Goal: Information Seeking & Learning: Learn about a topic

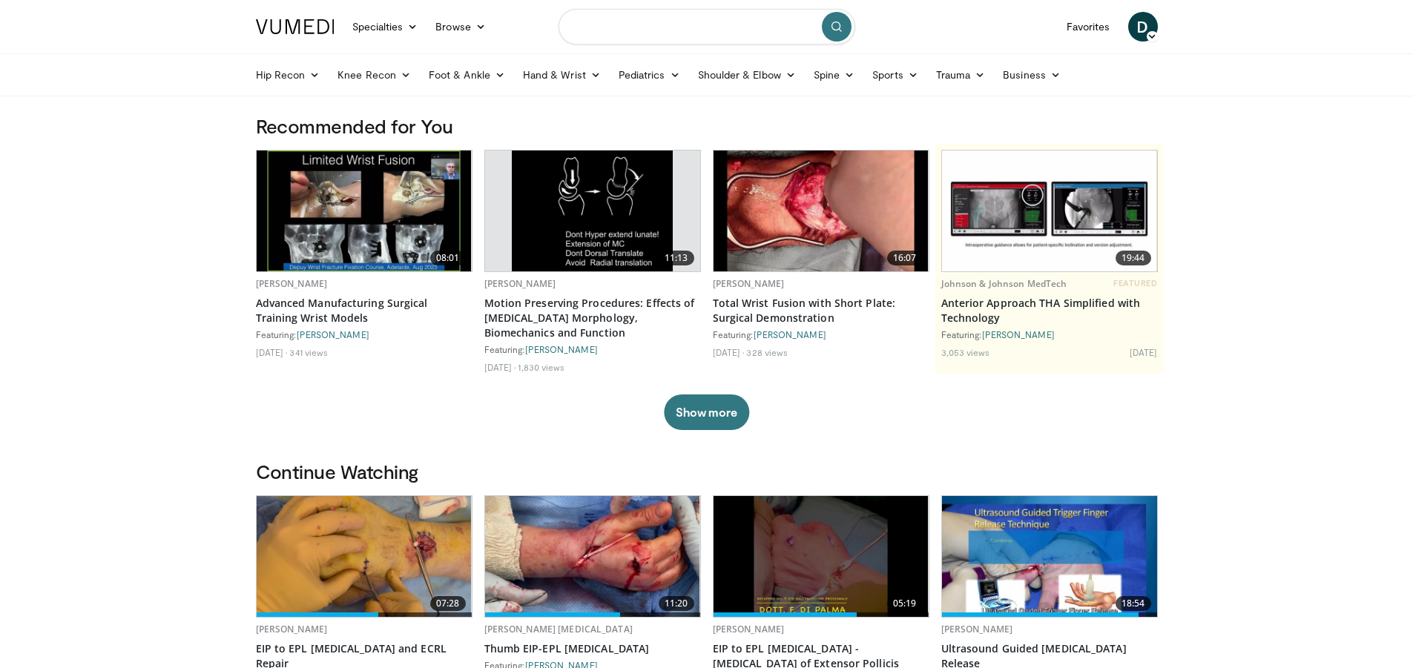
click at [664, 26] on input "Search topics, interventions" at bounding box center [706, 27] width 297 height 36
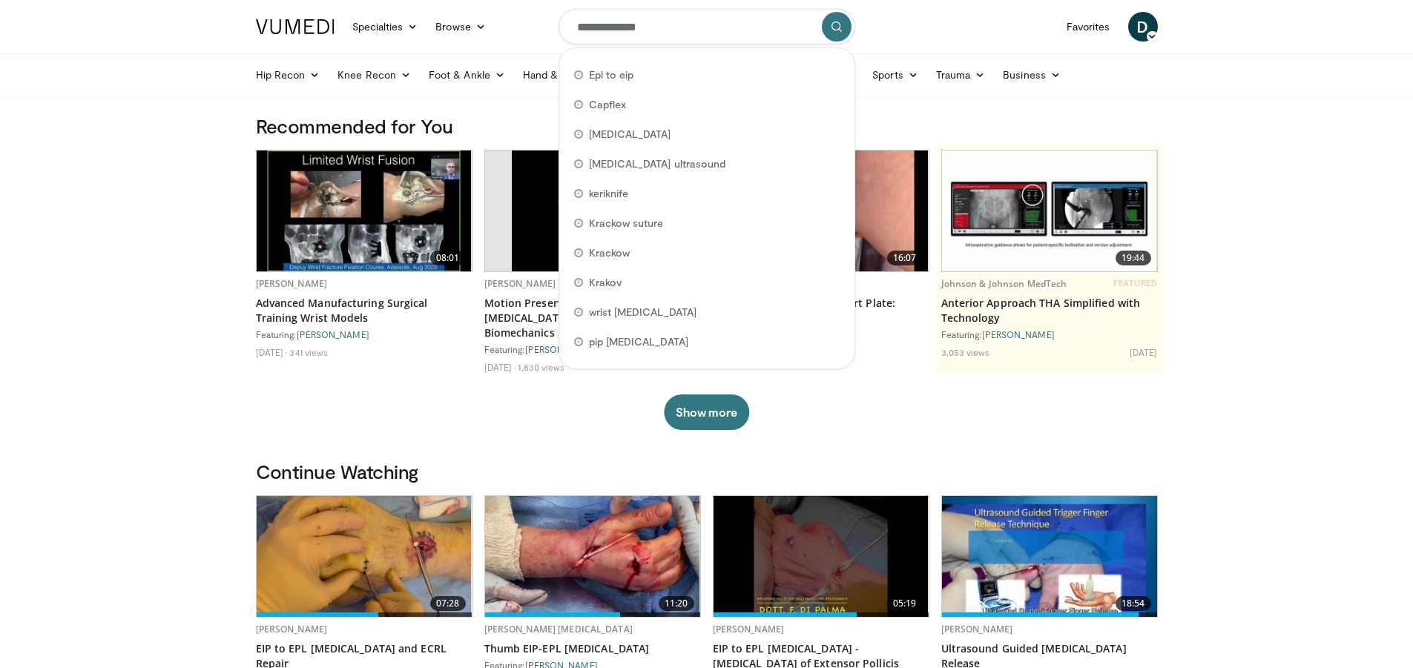
type input "**********"
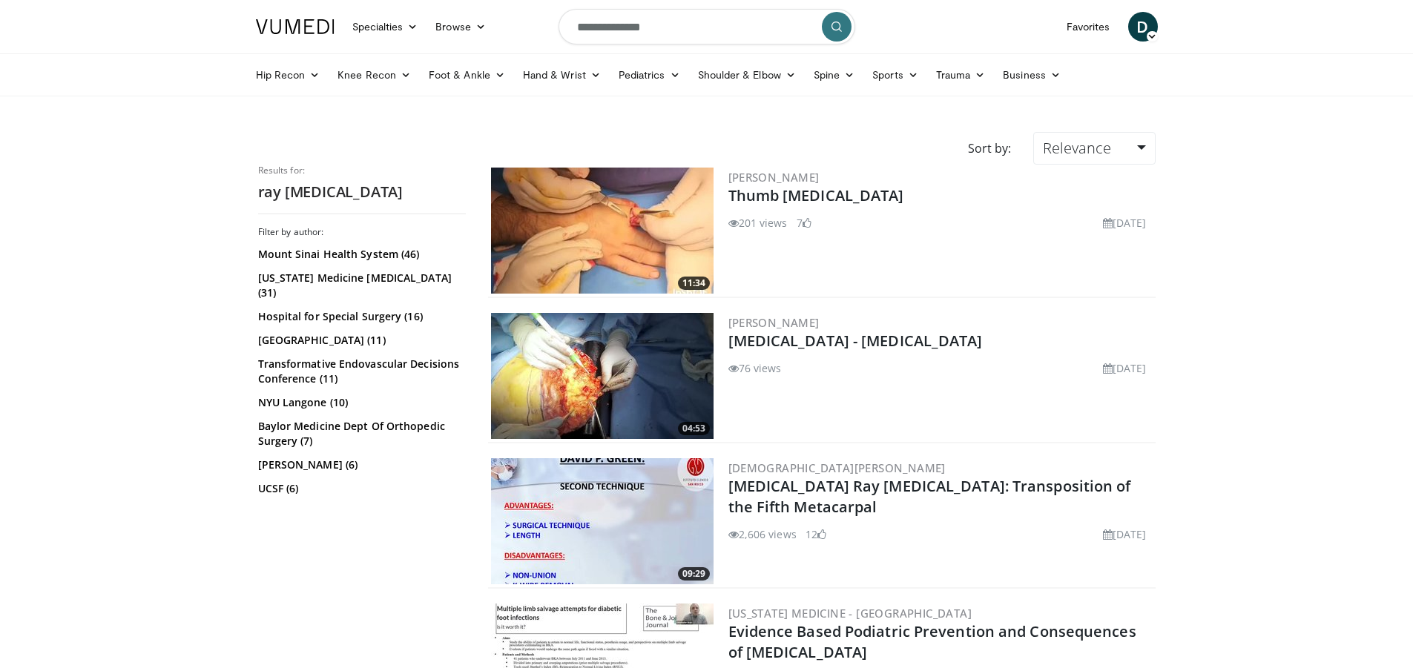
click at [689, 36] on input "**********" at bounding box center [706, 27] width 297 height 36
type input "**********"
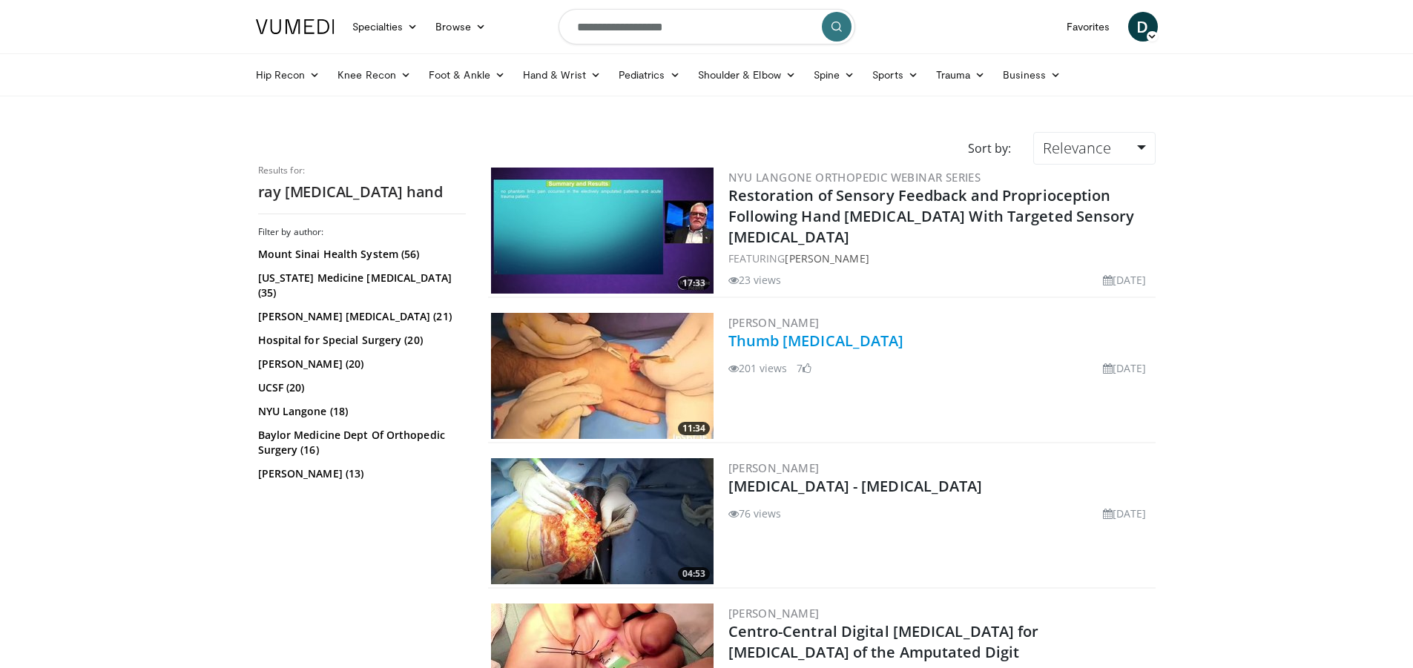
click at [829, 347] on link "Thumb Replantation" at bounding box center [816, 341] width 176 height 20
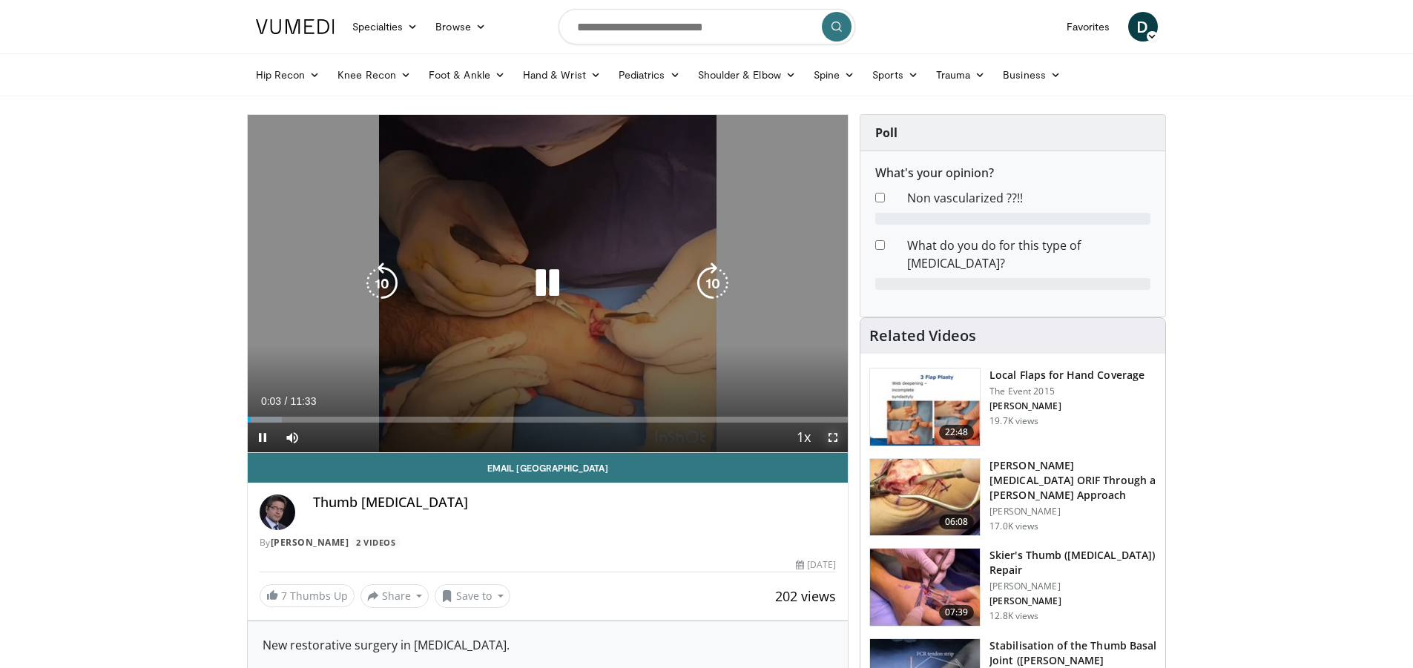
click at [834, 437] on span "Video Player" at bounding box center [833, 438] width 30 height 30
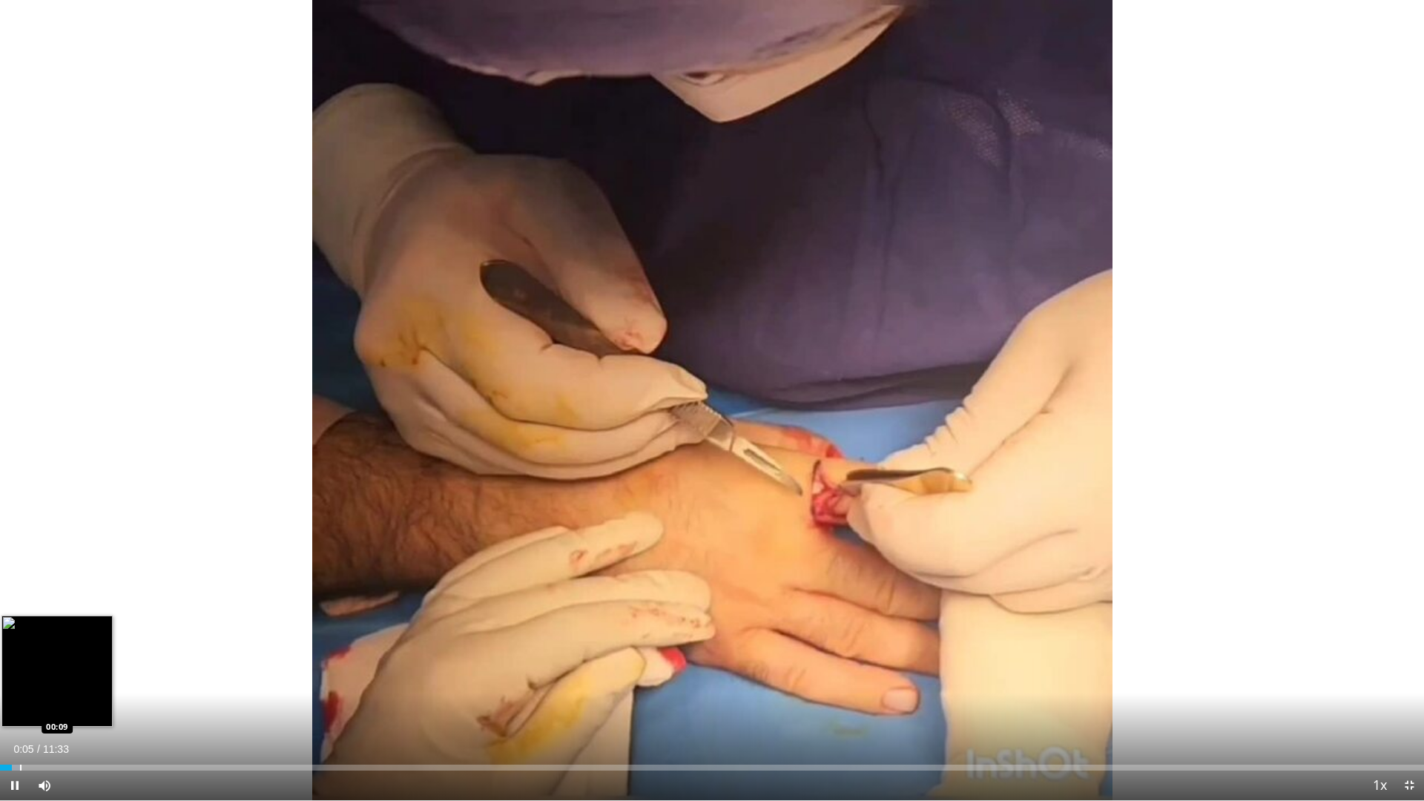
click at [20, 667] on div "Progress Bar" at bounding box center [20, 768] width 1 height 6
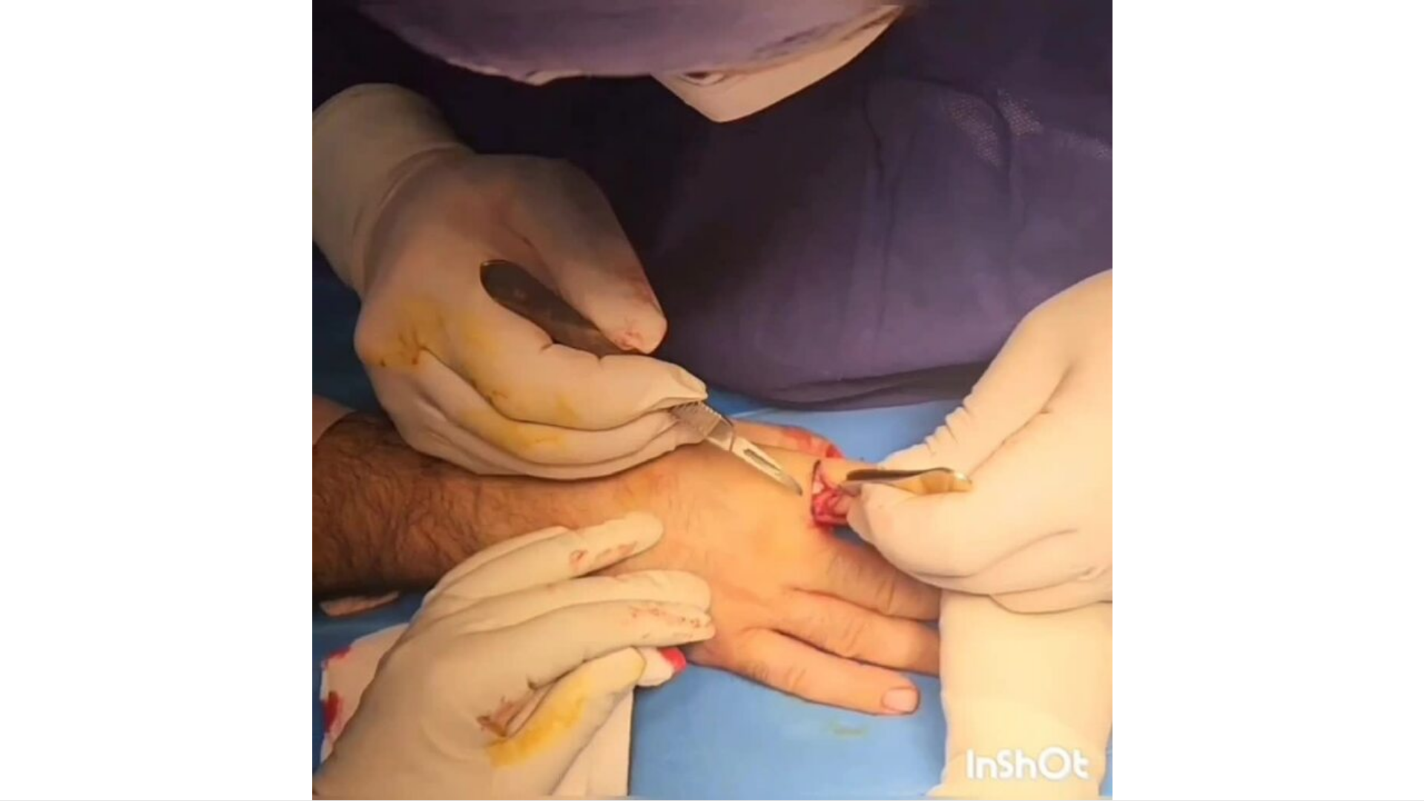
click at [33, 667] on video-js "**********" at bounding box center [712, 400] width 1424 height 801
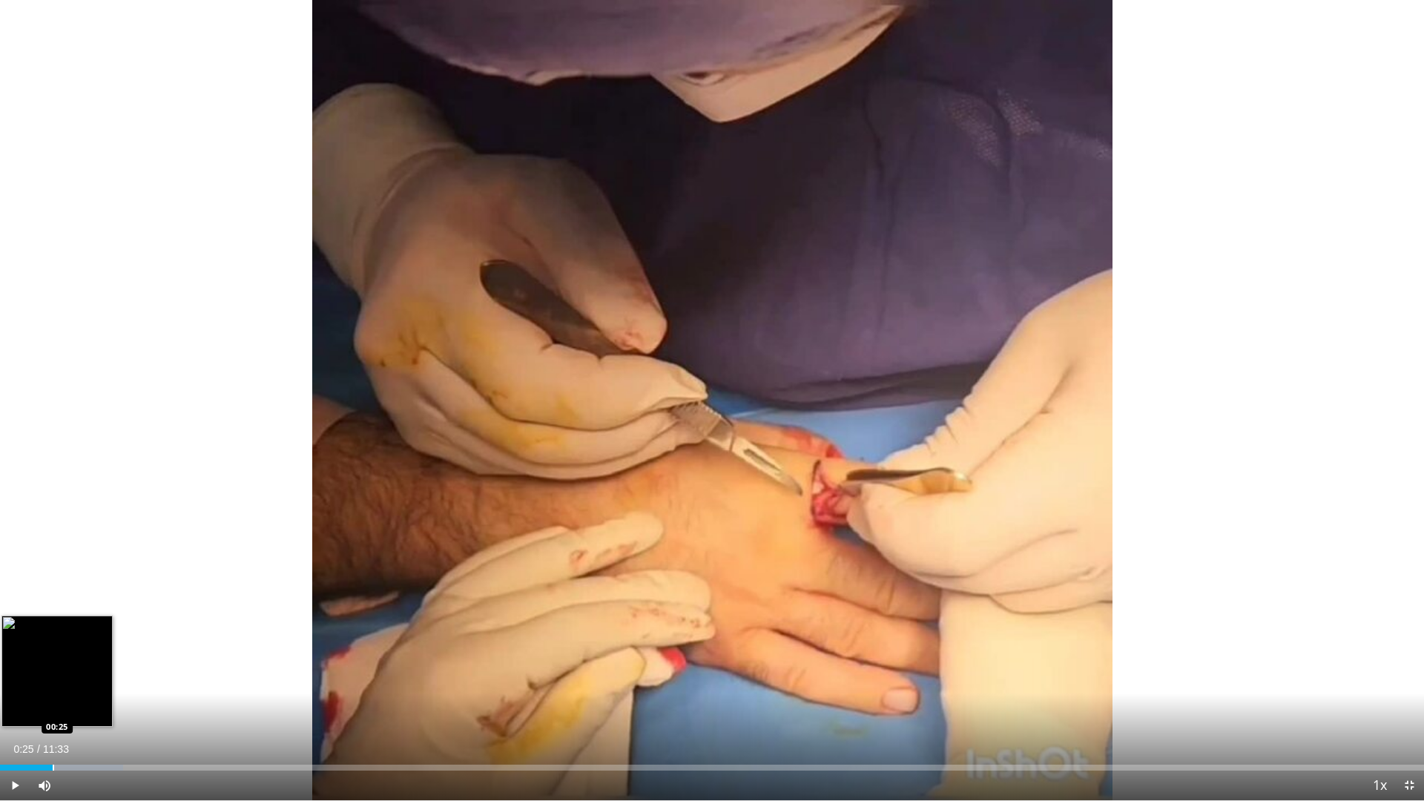
click at [53, 667] on div "Loaded : 8.63% 00:25 00:25" at bounding box center [712, 763] width 1424 height 14
click at [79, 667] on div "Loaded : 12.94% 00:38 00:38" at bounding box center [712, 763] width 1424 height 14
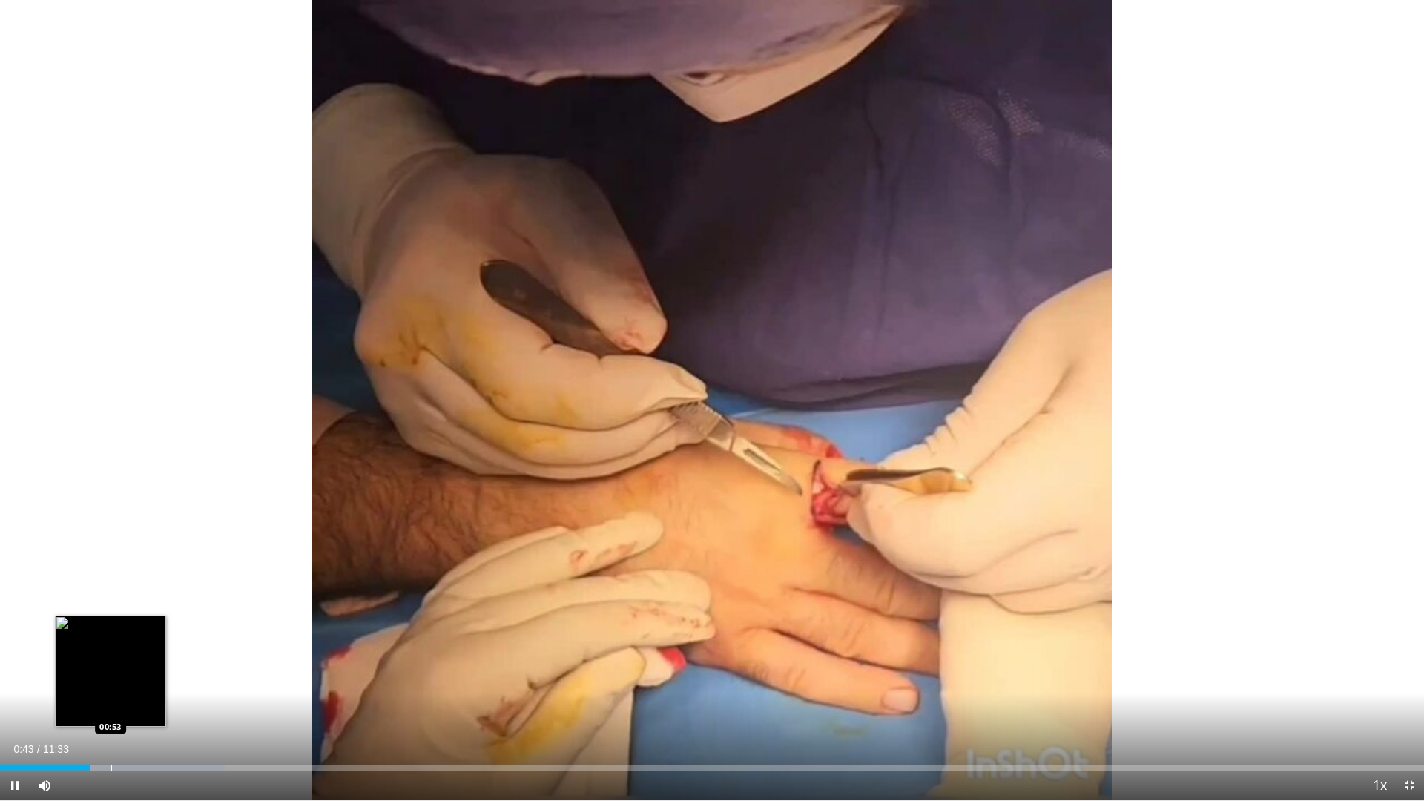
click at [112, 667] on div "Progress Bar" at bounding box center [110, 768] width 1 height 6
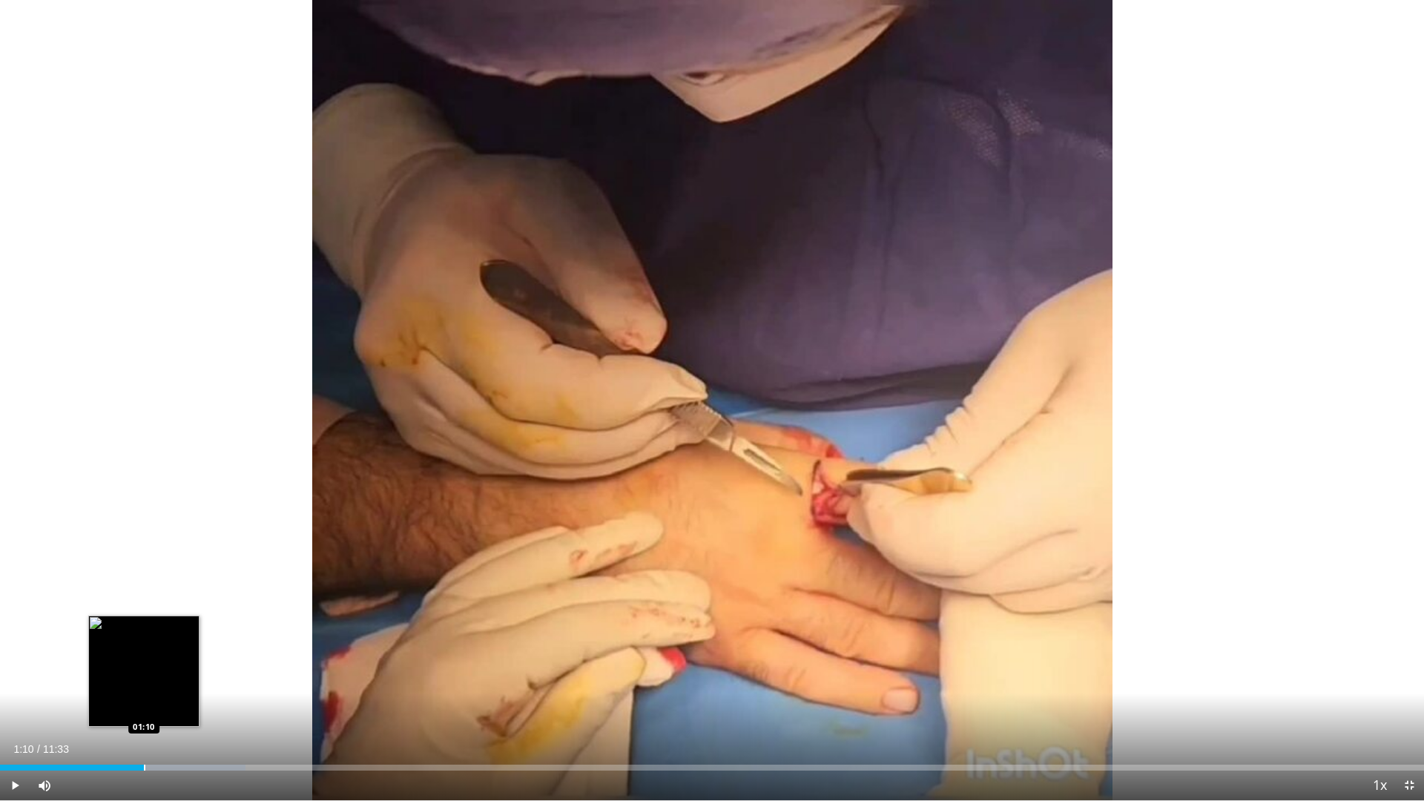
click at [145, 667] on div "Progress Bar" at bounding box center [144, 768] width 1 height 6
click at [178, 667] on div "Progress Bar" at bounding box center [176, 768] width 1 height 6
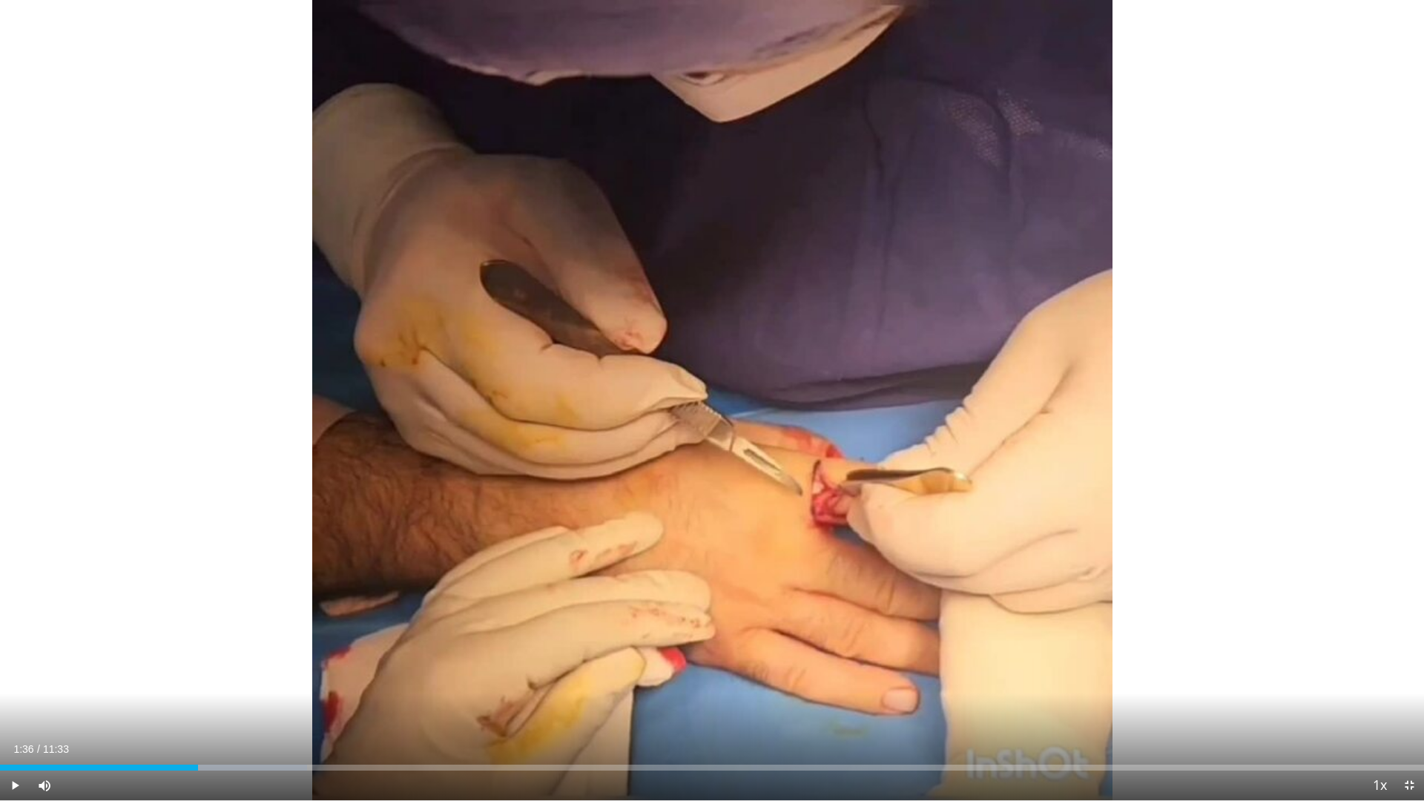
click at [198, 667] on div "Progress Bar" at bounding box center [198, 768] width 1 height 6
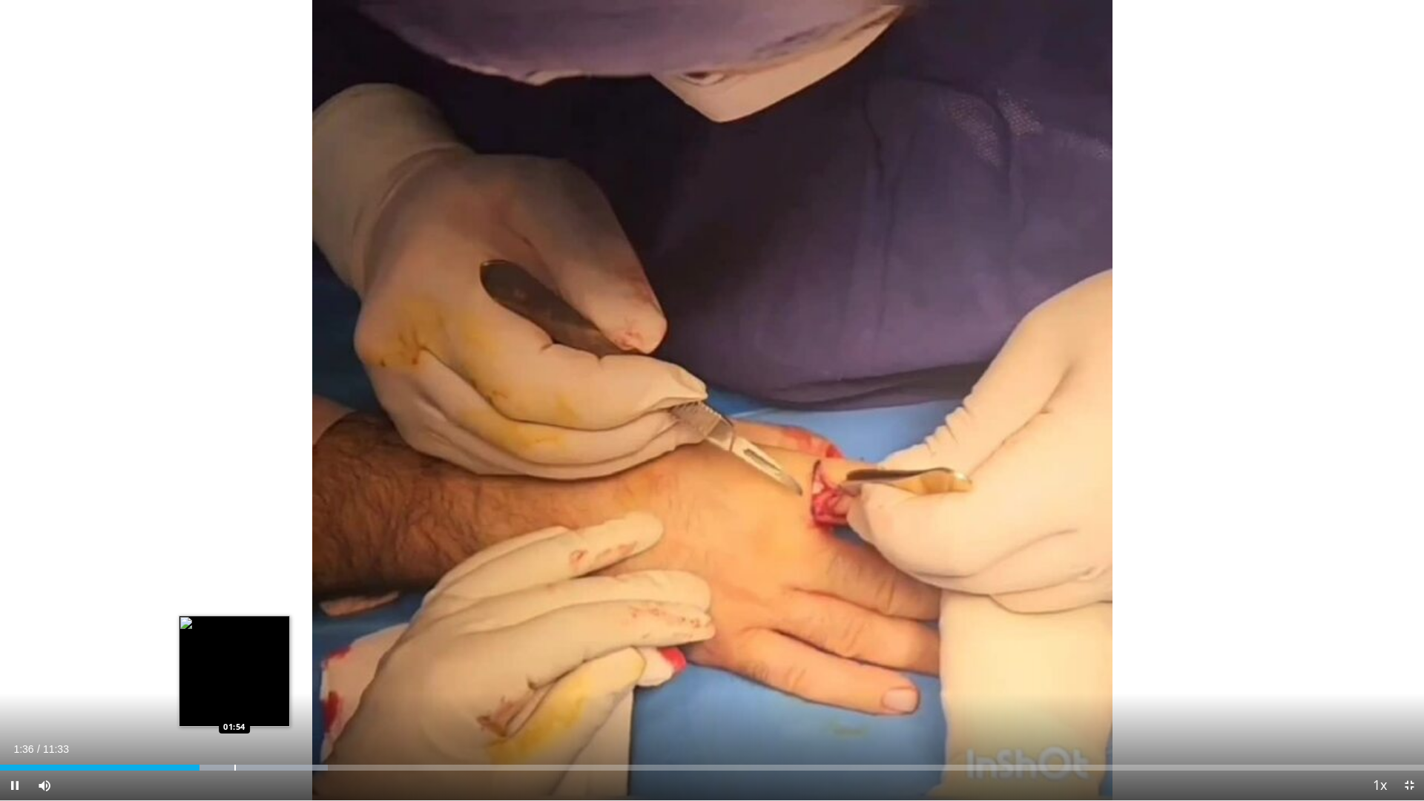
click at [234, 667] on div "Progress Bar" at bounding box center [234, 768] width 1 height 6
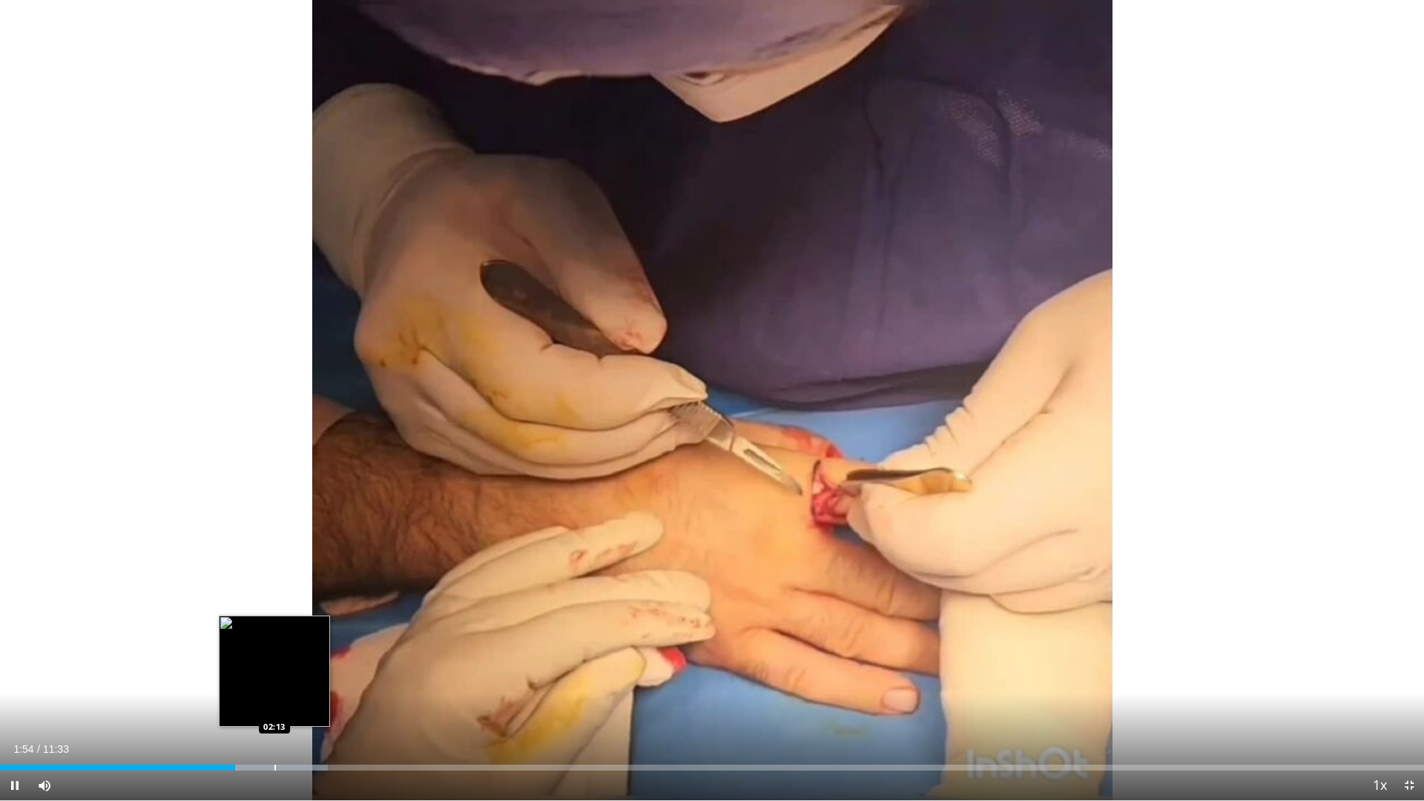
click at [274, 667] on div "Progress Bar" at bounding box center [274, 768] width 1 height 6
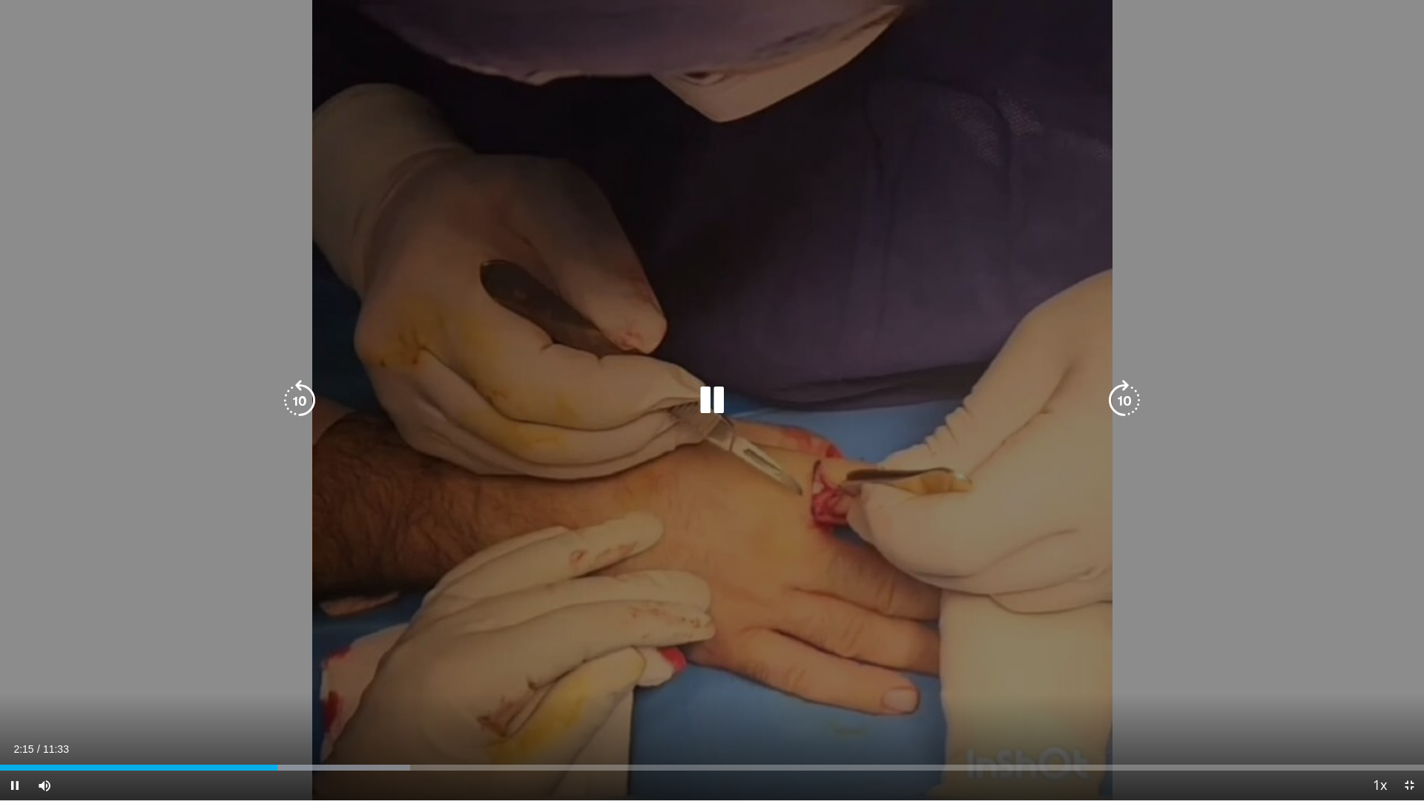
click at [0, 0] on div "Progress Bar" at bounding box center [0, 0] width 0 height 0
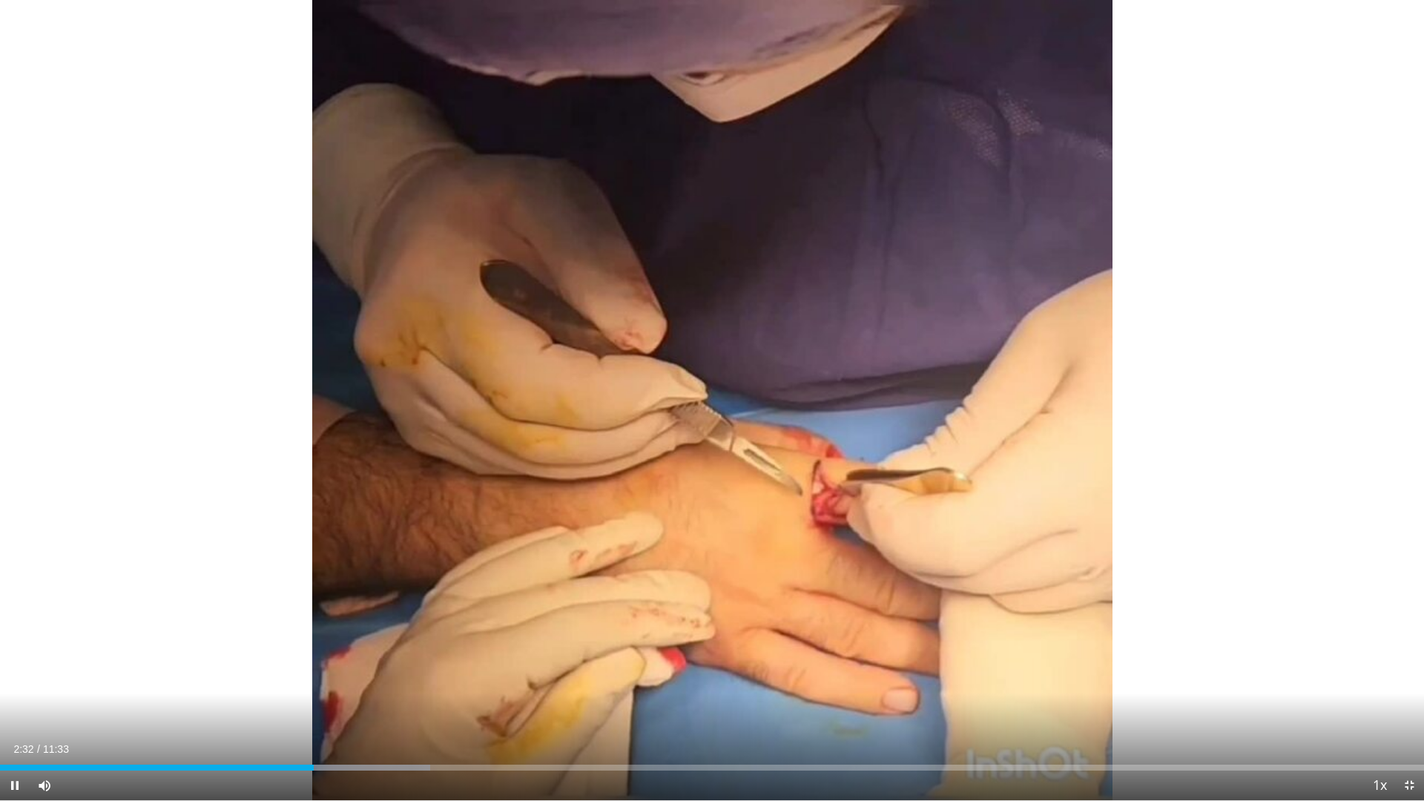
click at [366, 667] on div "Current Time 2:32 / Duration 11:33 Pause Skip Backward Skip Forward Mute Loaded…" at bounding box center [712, 785] width 1424 height 30
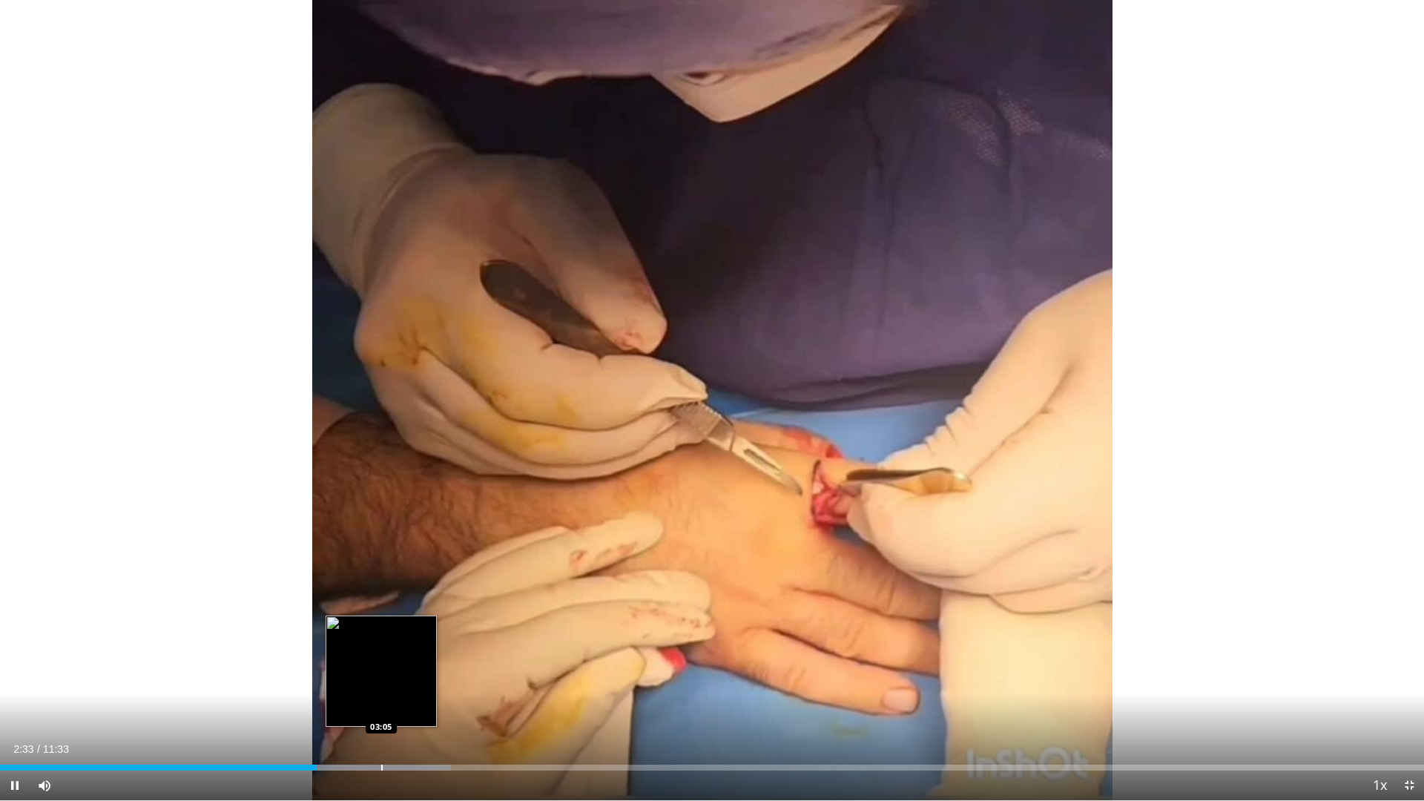
click at [381, 667] on div "Progress Bar" at bounding box center [381, 768] width 1 height 6
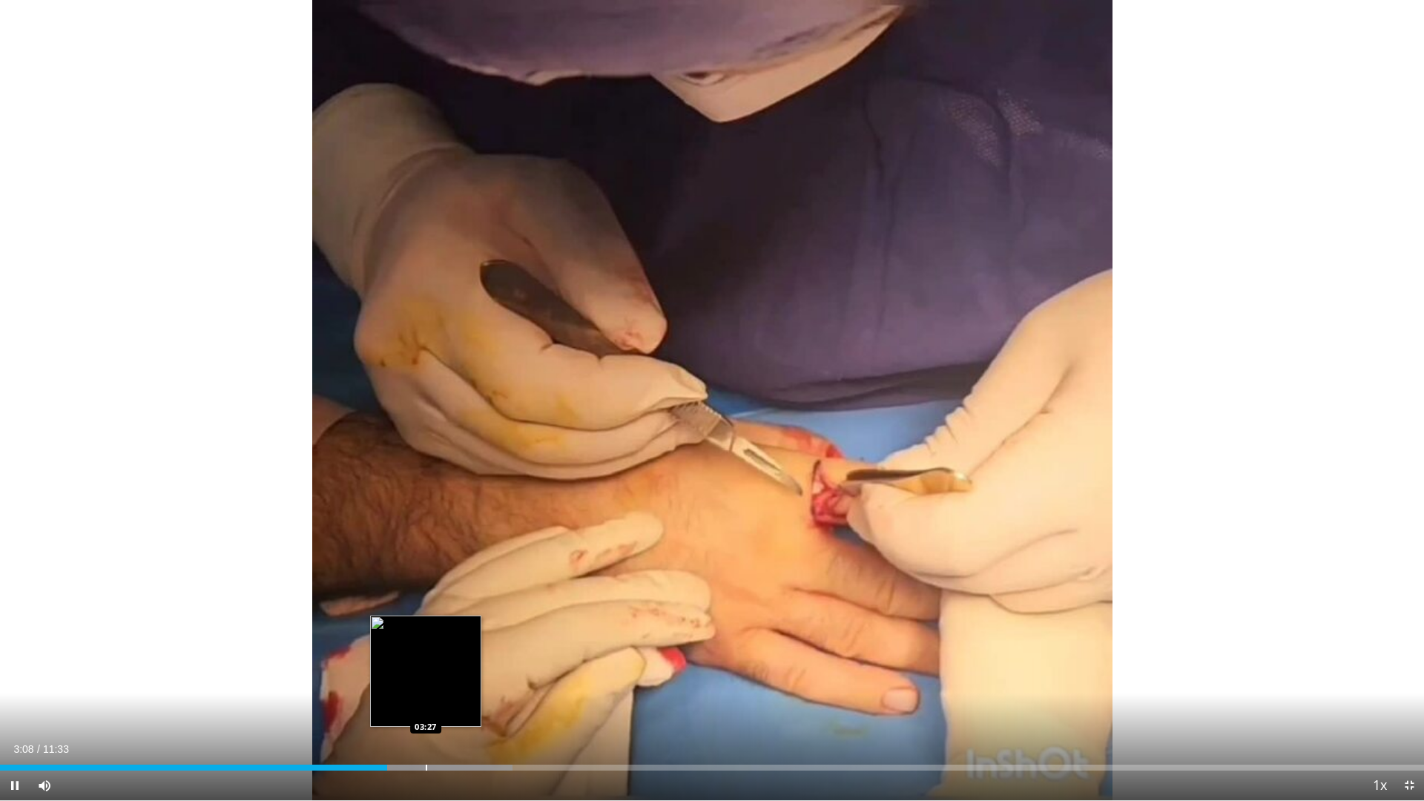
click at [426, 667] on div "Loaded : 35.97% 03:08 03:27" at bounding box center [712, 763] width 1424 height 14
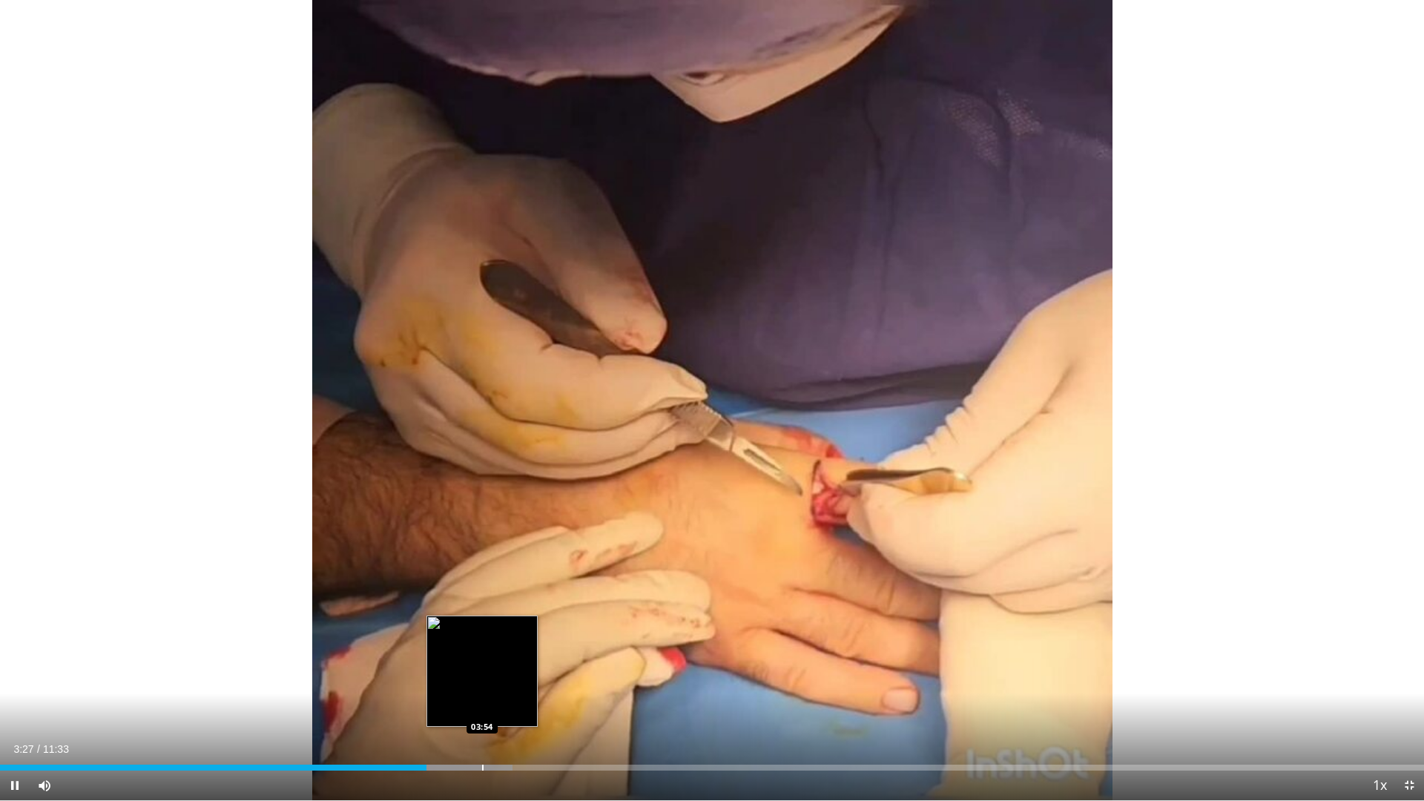
click at [483, 667] on div "Progress Bar" at bounding box center [482, 768] width 1 height 6
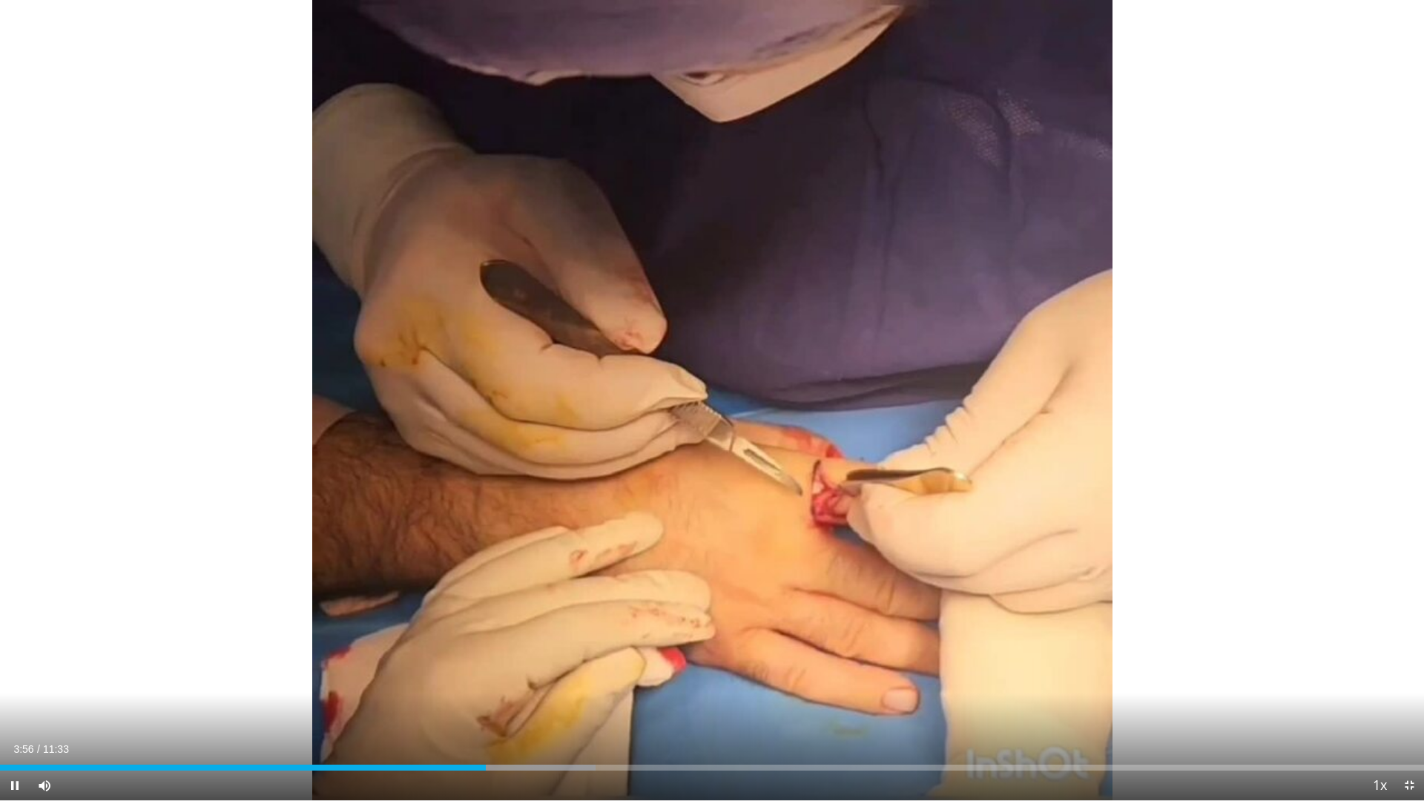
click at [521, 667] on div "Current Time 3:56 / Duration 11:33 Pause Skip Backward Skip Forward Mute Loaded…" at bounding box center [712, 785] width 1424 height 30
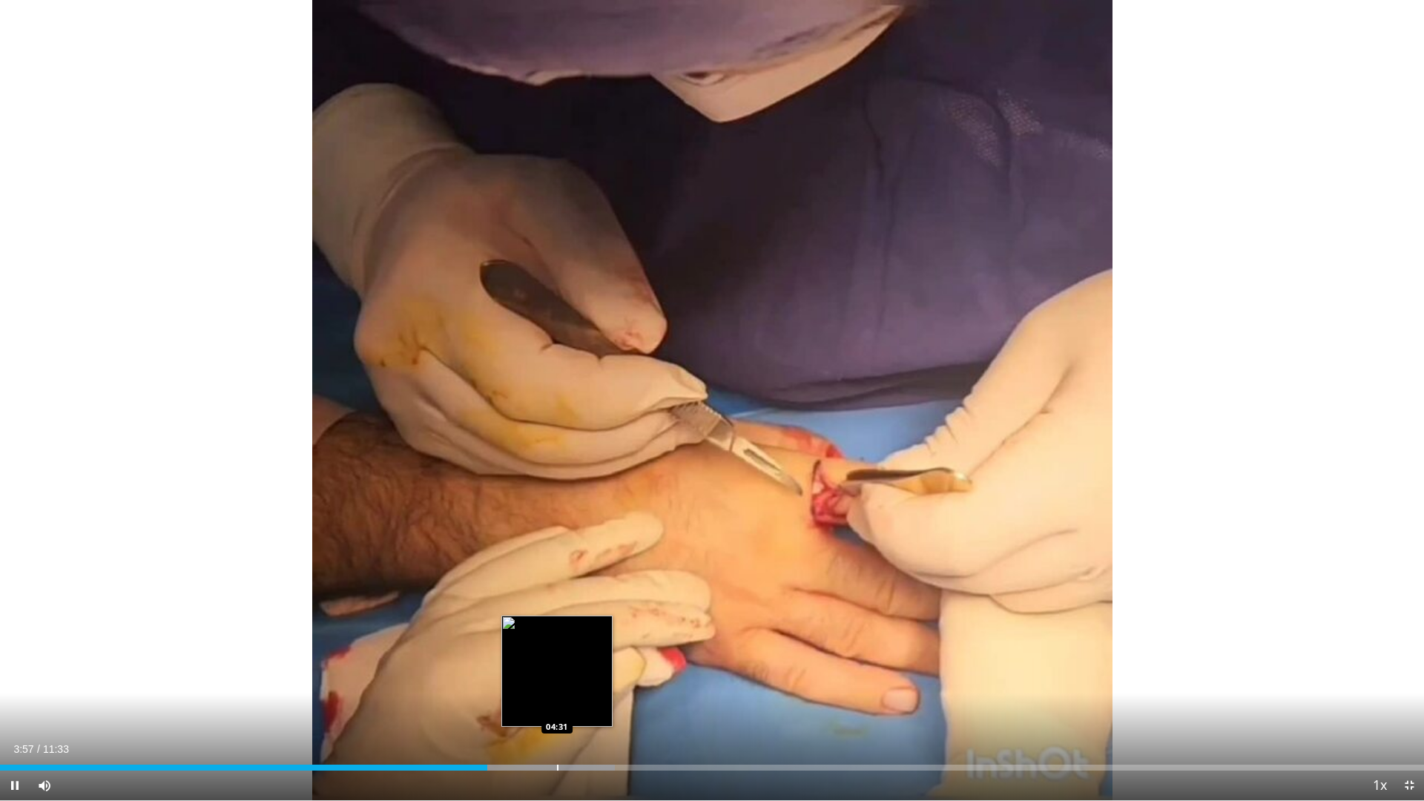
click at [562, 667] on div "Loaded : 43.17% 03:57 04:31" at bounding box center [712, 763] width 1424 height 14
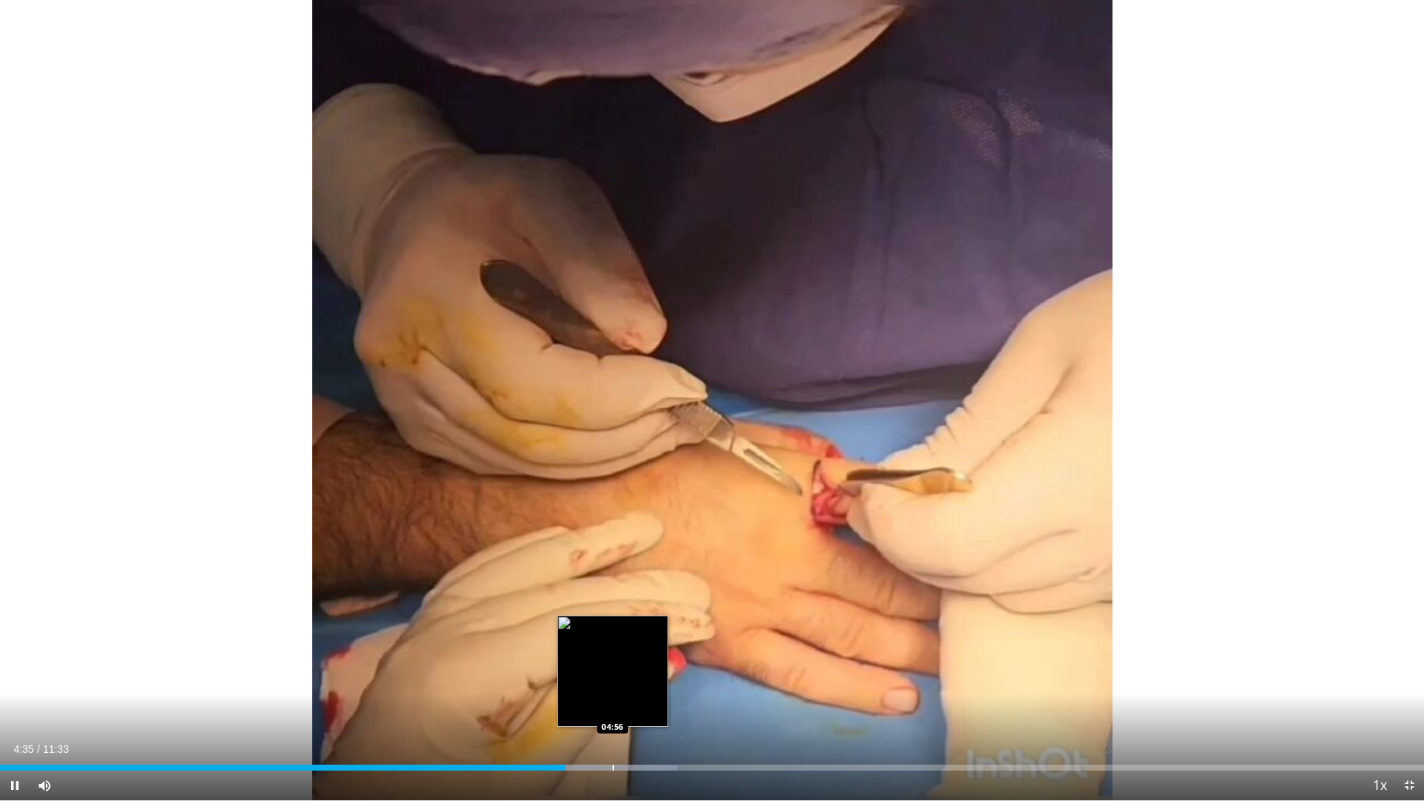
click at [614, 667] on div "Progress Bar" at bounding box center [613, 768] width 1 height 6
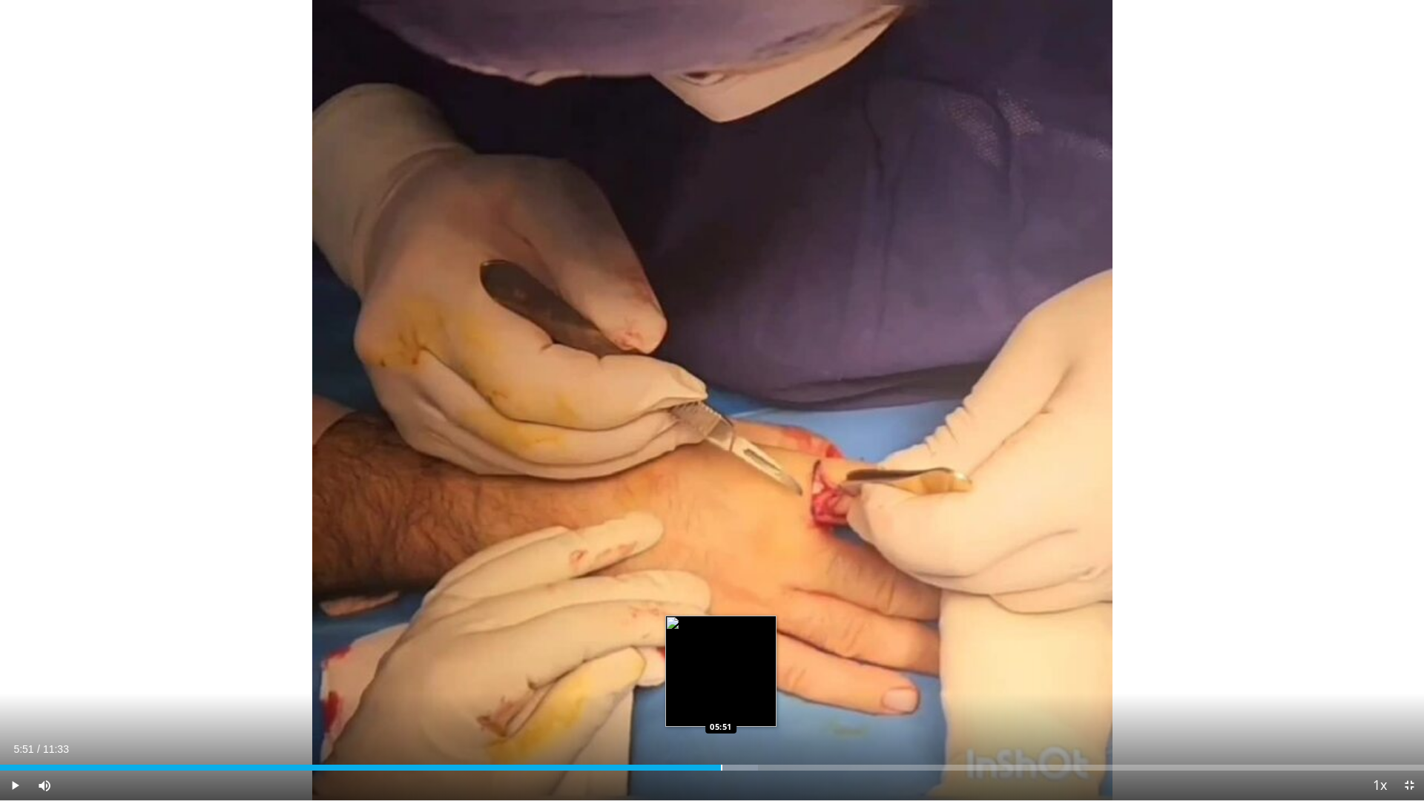
click at [721, 667] on div "Loaded : 53.24% 05:03 05:51" at bounding box center [712, 763] width 1424 height 14
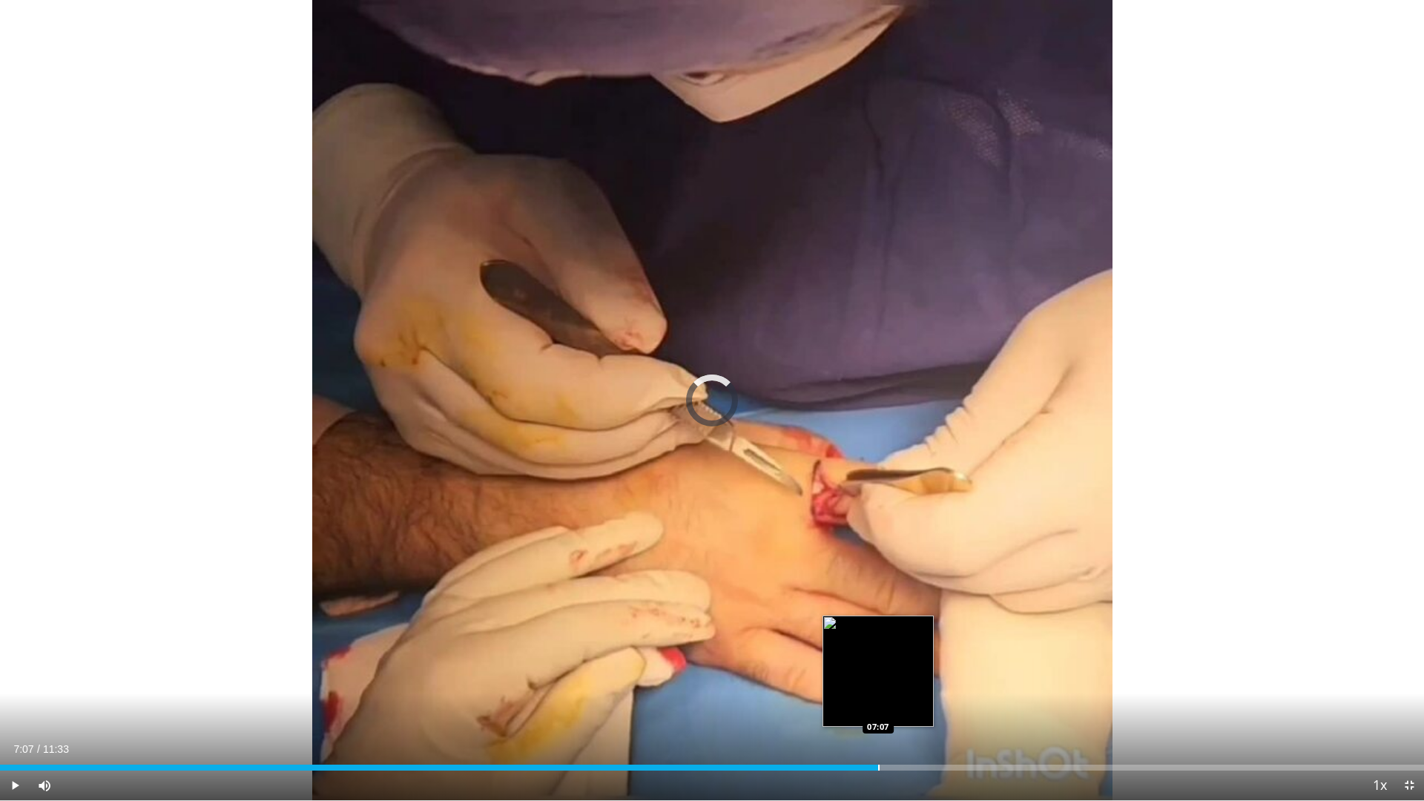
click at [878, 667] on div "Progress Bar" at bounding box center [878, 768] width 1 height 6
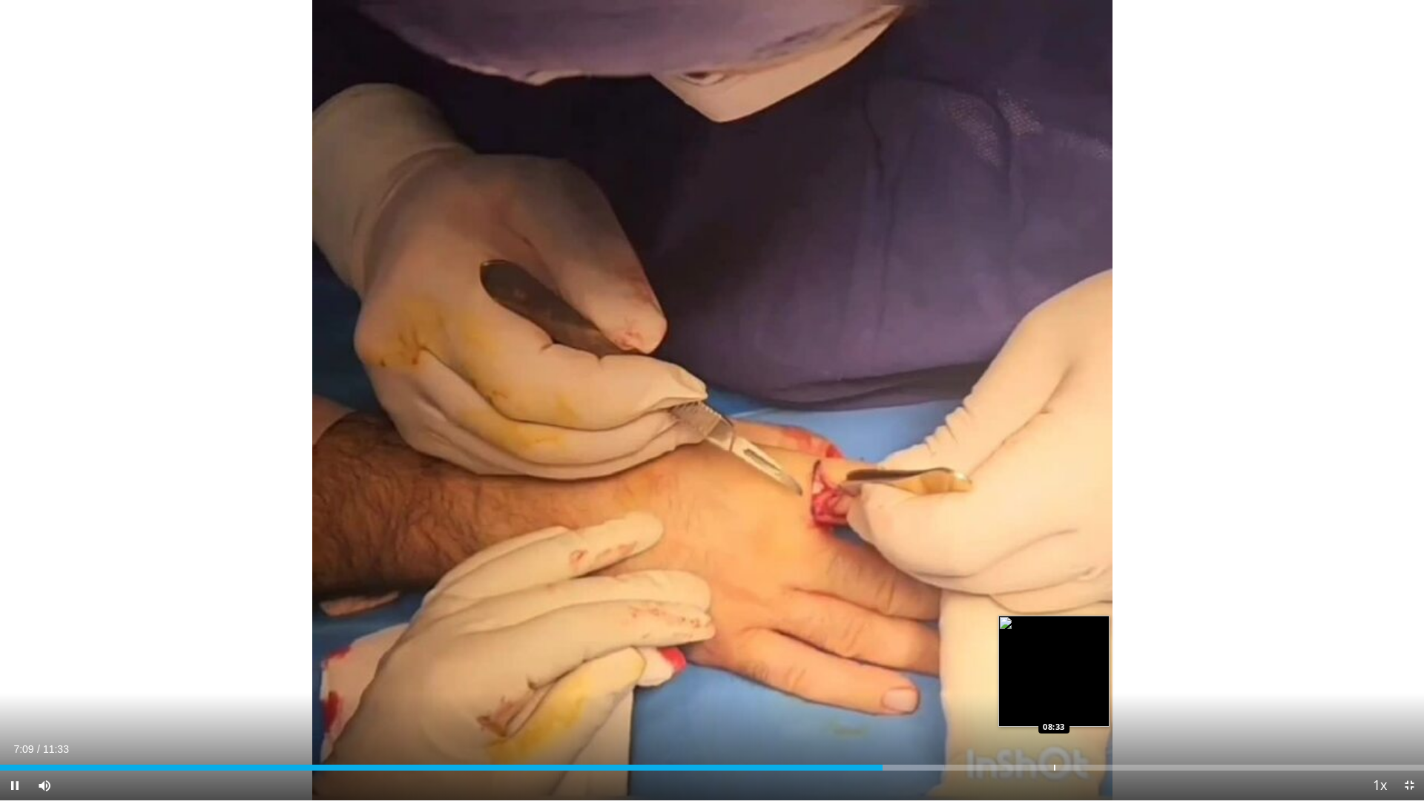
click at [1054, 667] on div "Loaded : 66.31% 07:10 08:33" at bounding box center [712, 763] width 1424 height 14
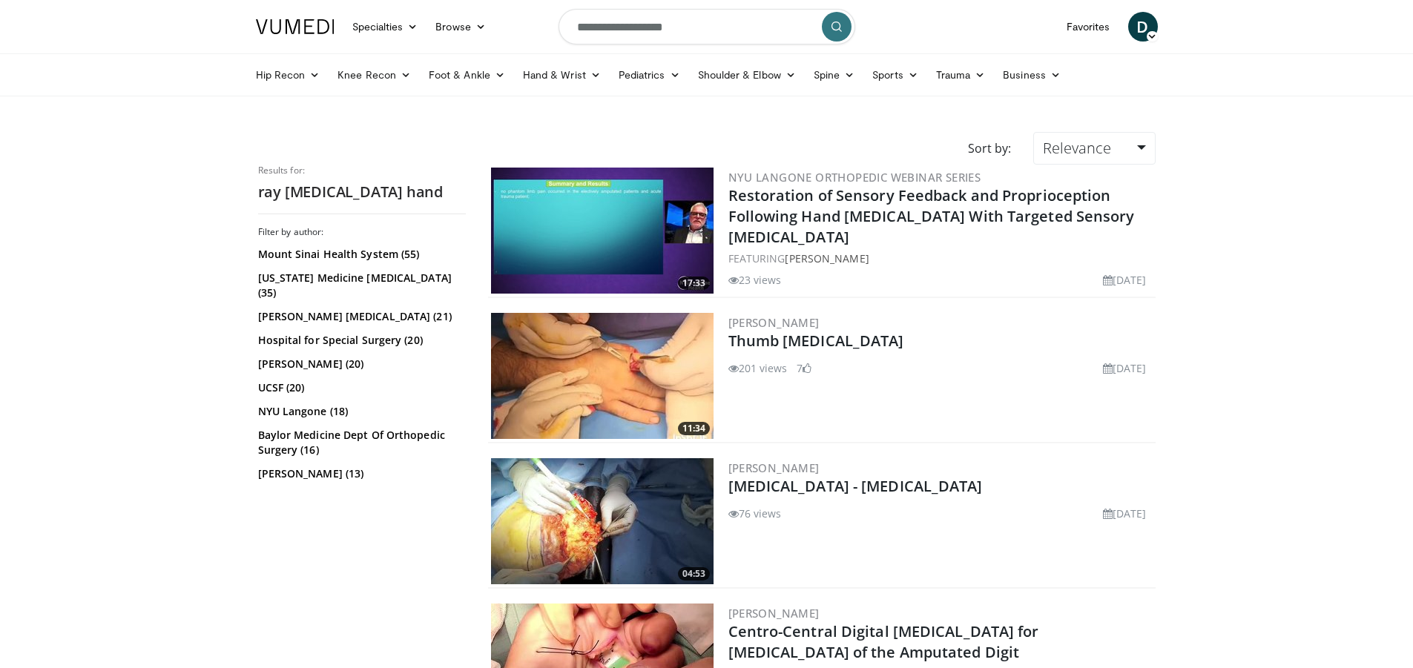
click at [831, 22] on icon "submit" at bounding box center [837, 27] width 12 height 12
click at [590, 73] on icon at bounding box center [595, 75] width 10 height 10
click at [544, 108] on link "Hand" at bounding box center [603, 110] width 176 height 24
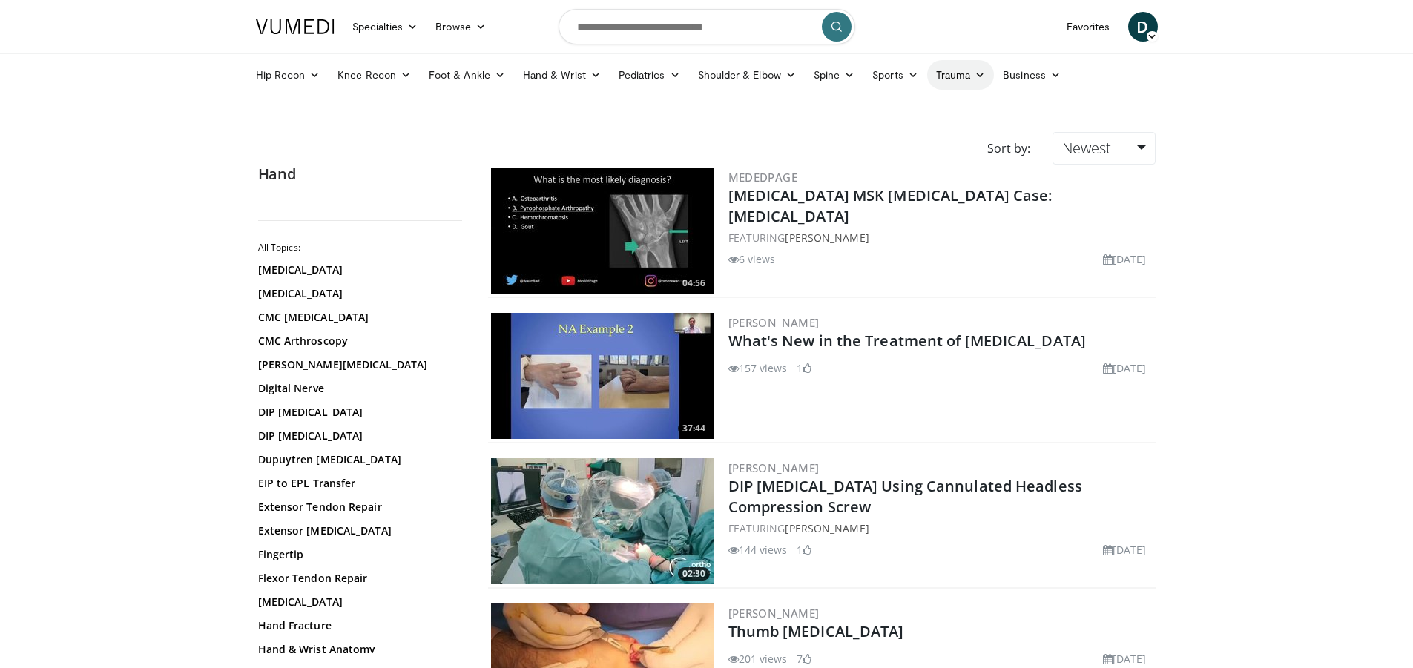
click at [981, 76] on icon at bounding box center [979, 75] width 10 height 10
click at [980, 76] on icon at bounding box center [979, 75] width 10 height 10
